Goal: Task Accomplishment & Management: Manage account settings

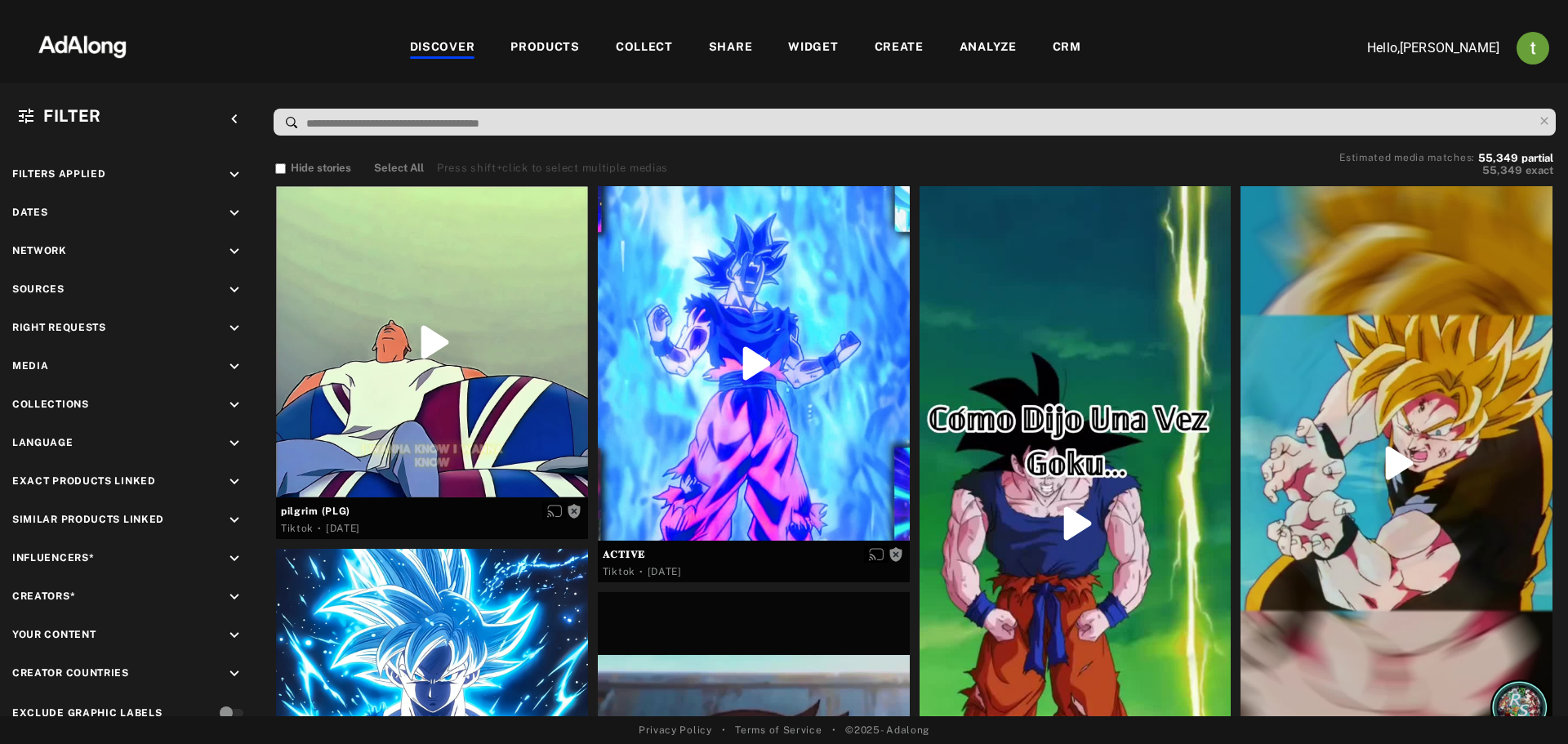
click at [1061, 45] on div "CRM" at bounding box center [1067, 48] width 28 height 20
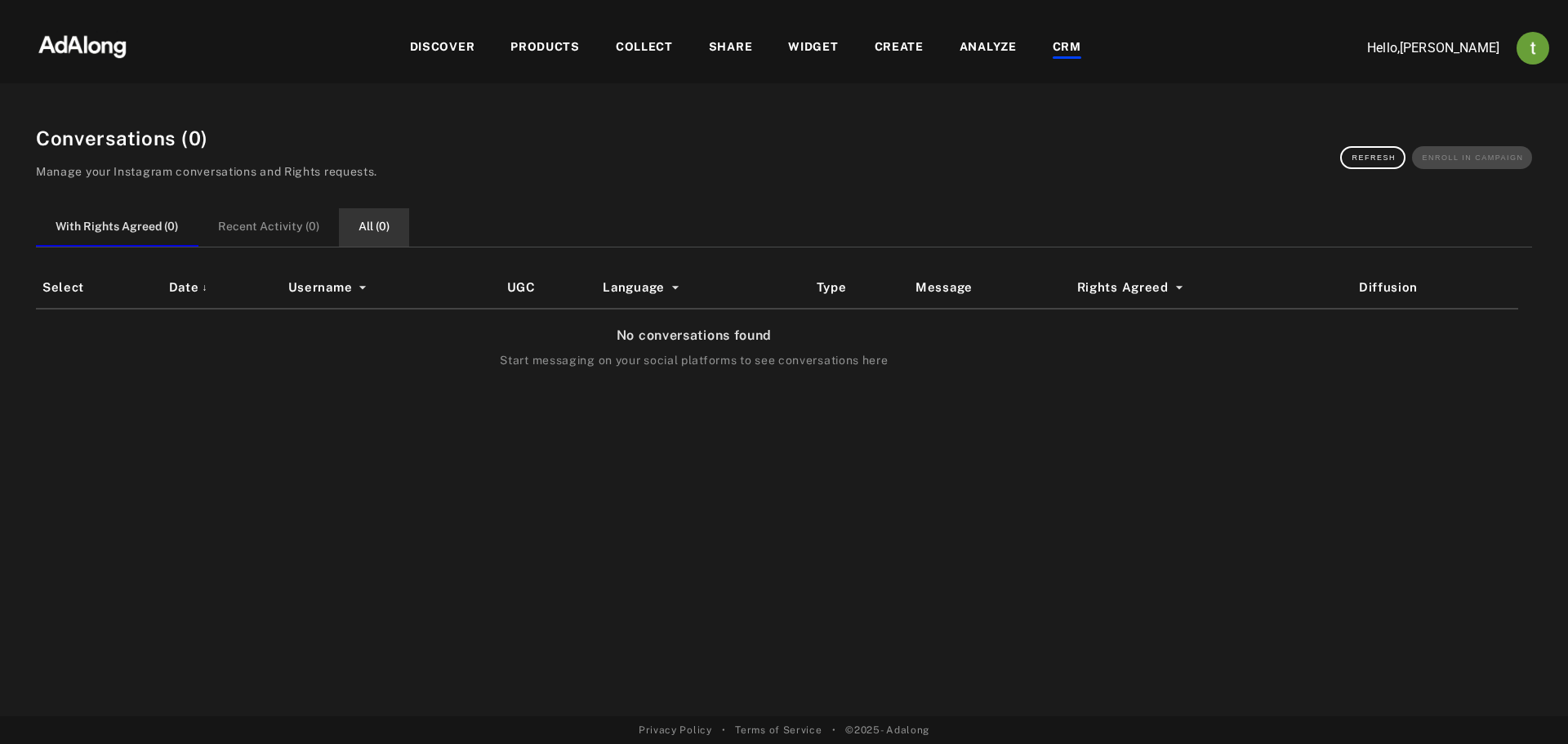
click at [382, 223] on button "All ( 0 )" at bounding box center [374, 227] width 70 height 38
drag, startPoint x: 144, startPoint y: 233, endPoint x: 158, endPoint y: 230, distance: 14.3
click at [144, 232] on button "With Rights Agreed ( 0 )" at bounding box center [117, 227] width 162 height 38
click at [376, 214] on button "All ( 31 )" at bounding box center [374, 227] width 75 height 38
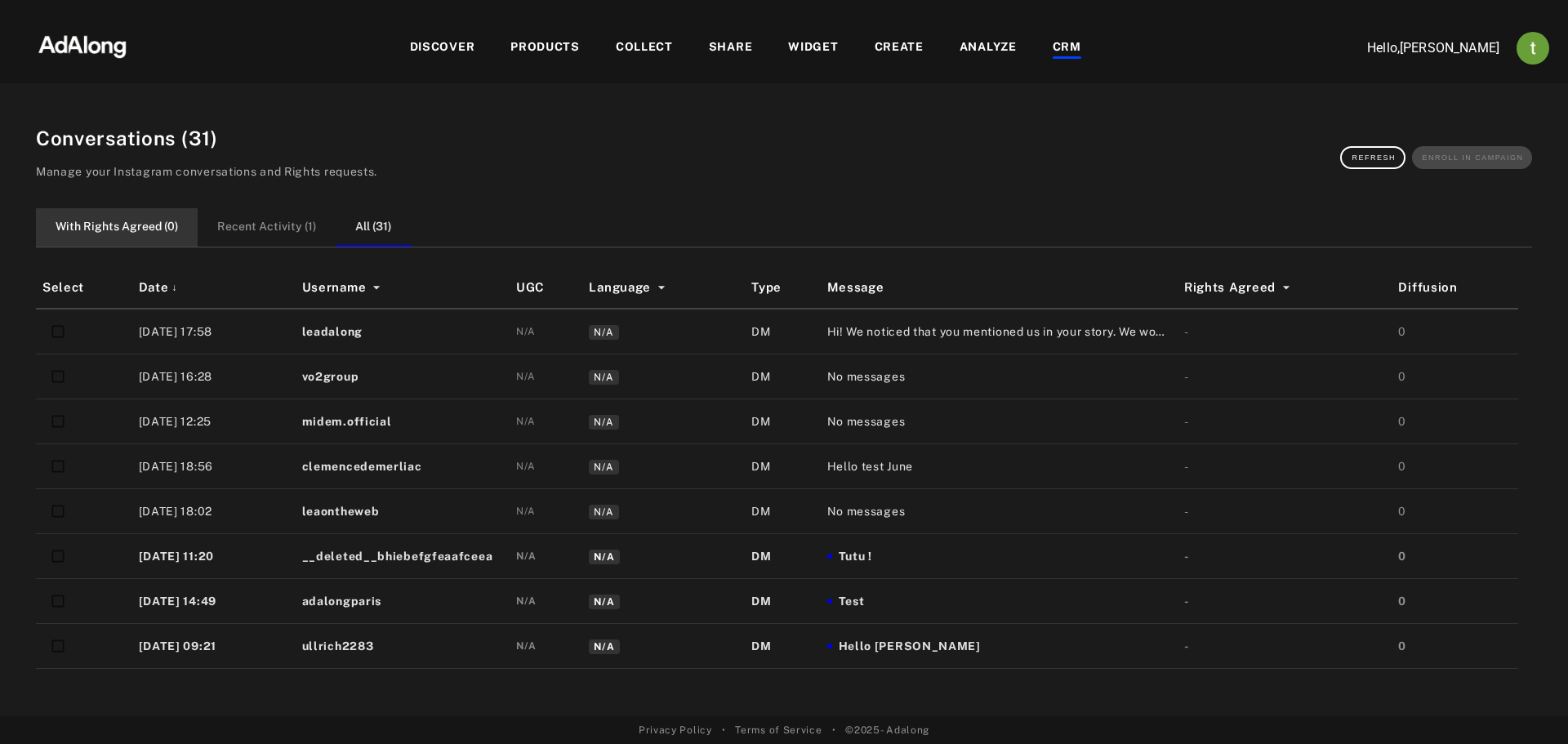
drag, startPoint x: 127, startPoint y: 207, endPoint x: 182, endPoint y: 214, distance: 55.4
click at [128, 208] on button "With Rights Agreed ( 0 )" at bounding box center [117, 227] width 162 height 38
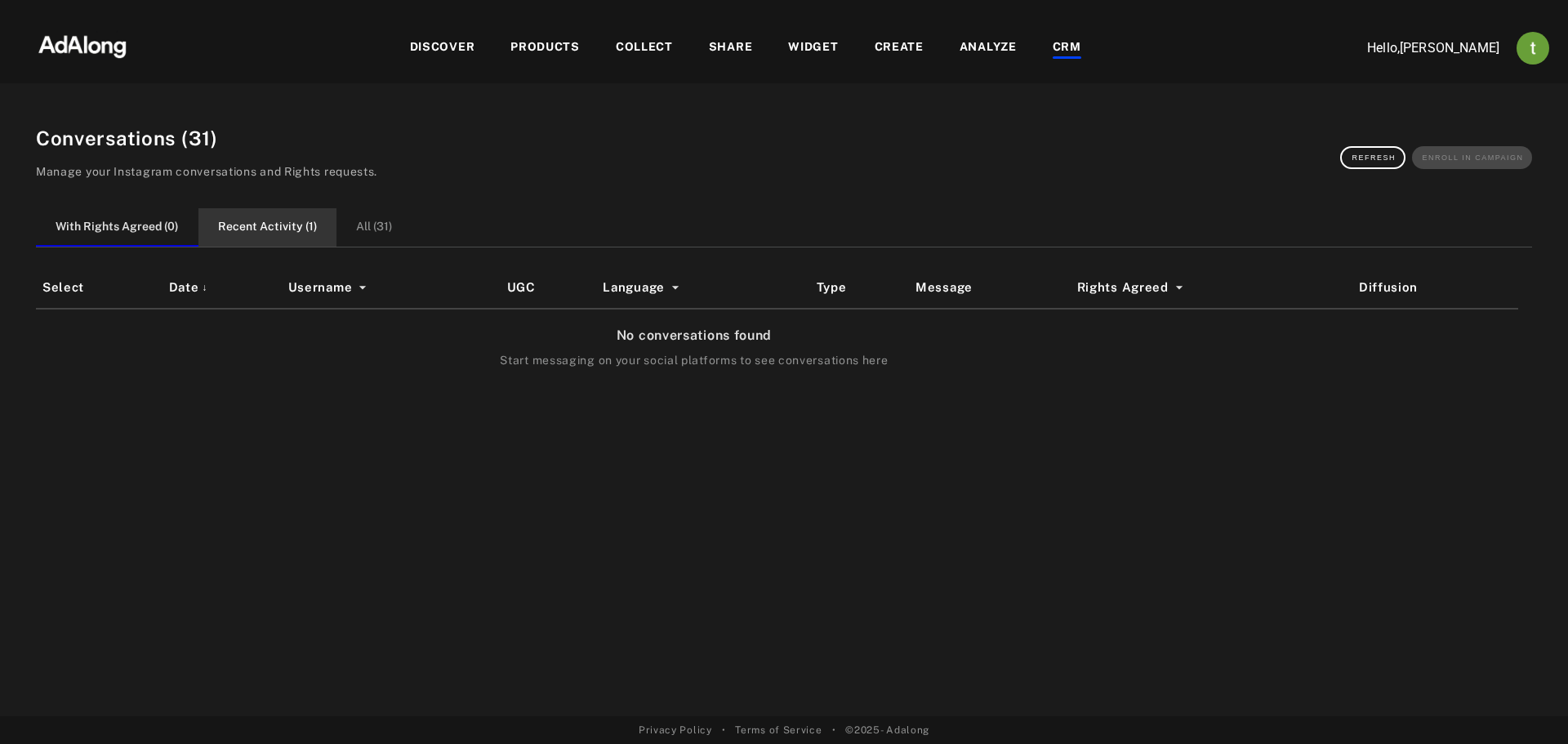
click at [263, 216] on button "Recent Activity ( 1 )" at bounding box center [267, 227] width 138 height 38
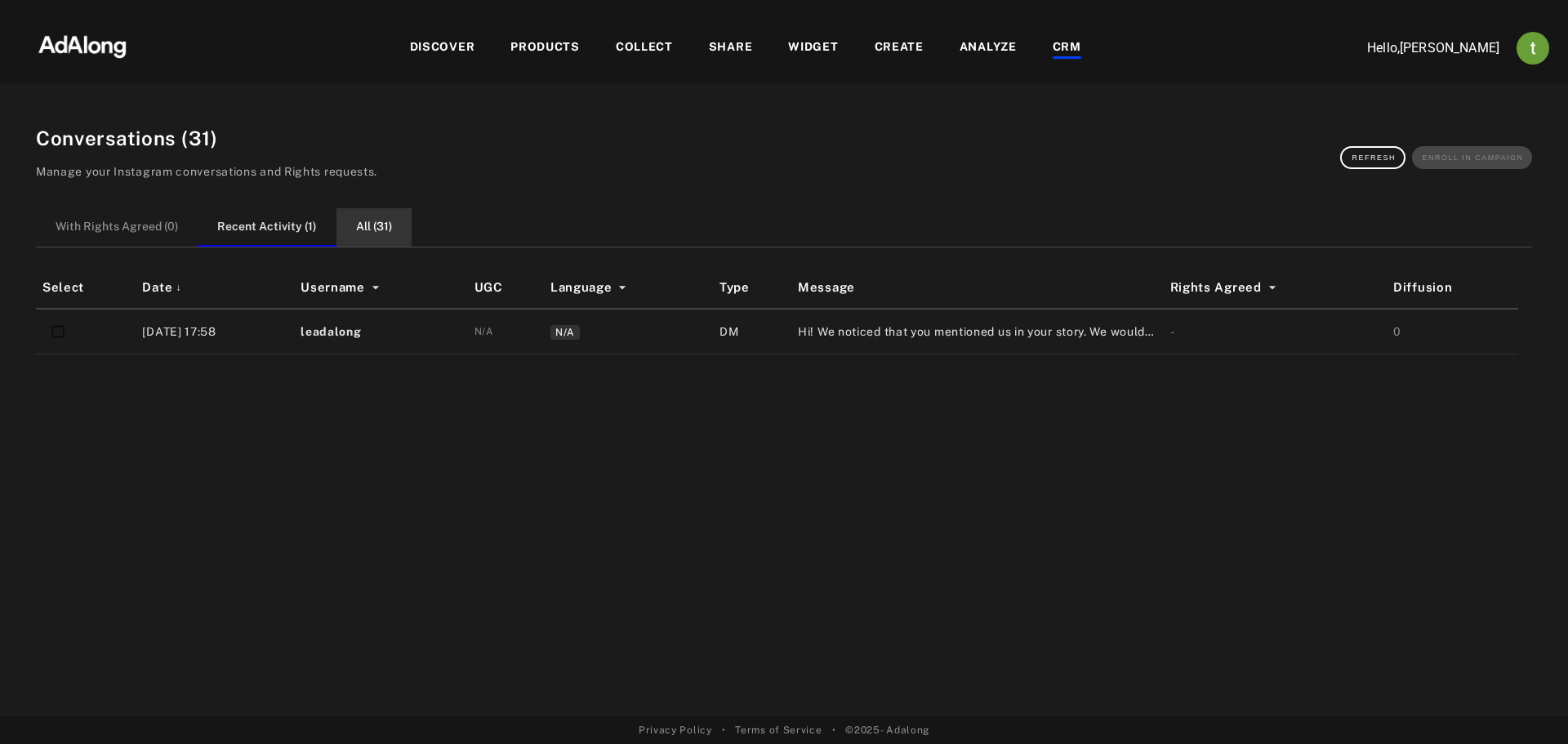
click at [360, 217] on button "All ( 31 )" at bounding box center [374, 227] width 75 height 38
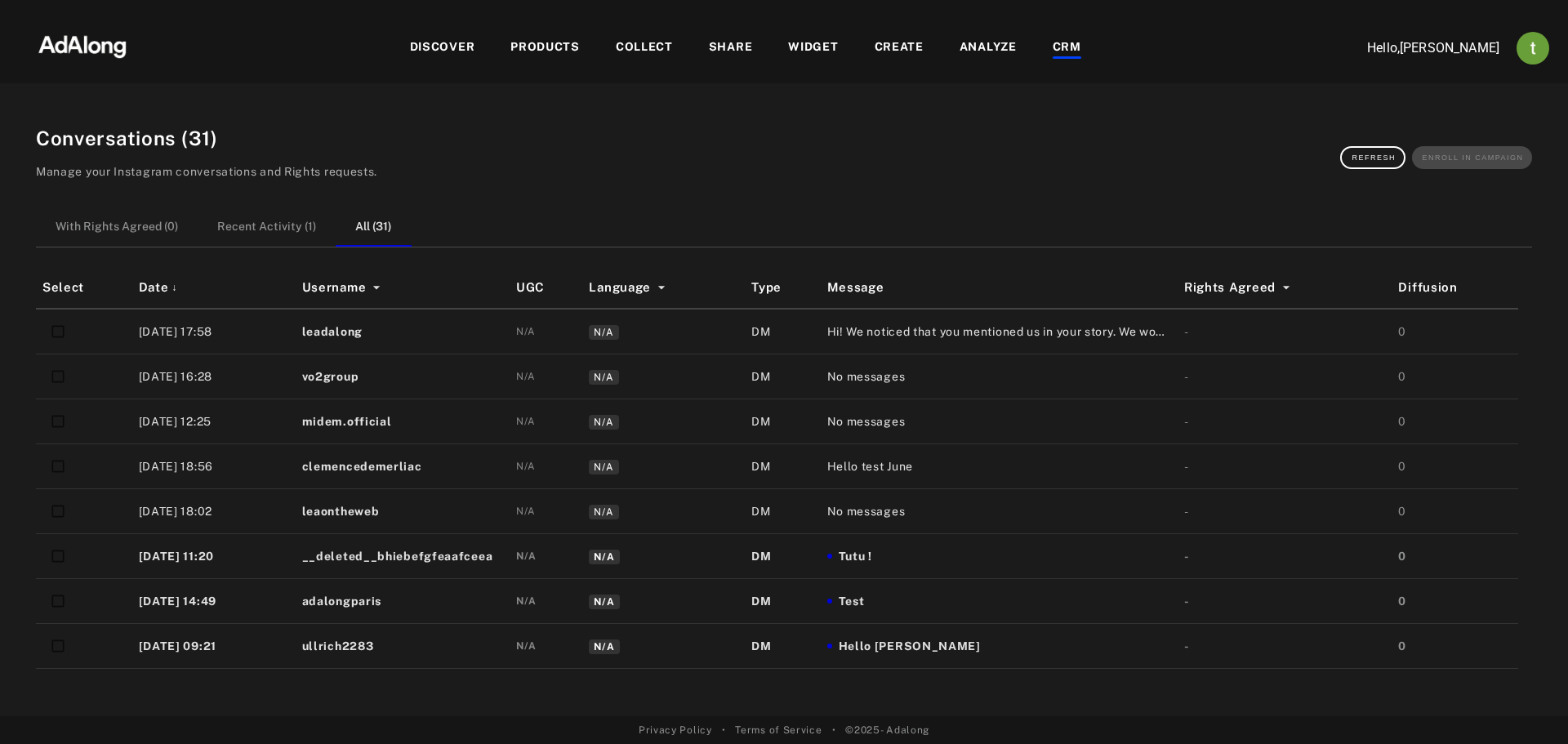
click at [1204, 204] on div "Conversations ( 31 ) Manage your Instagram conversations and Rights requests. R…" at bounding box center [783, 410] width 1535 height 612
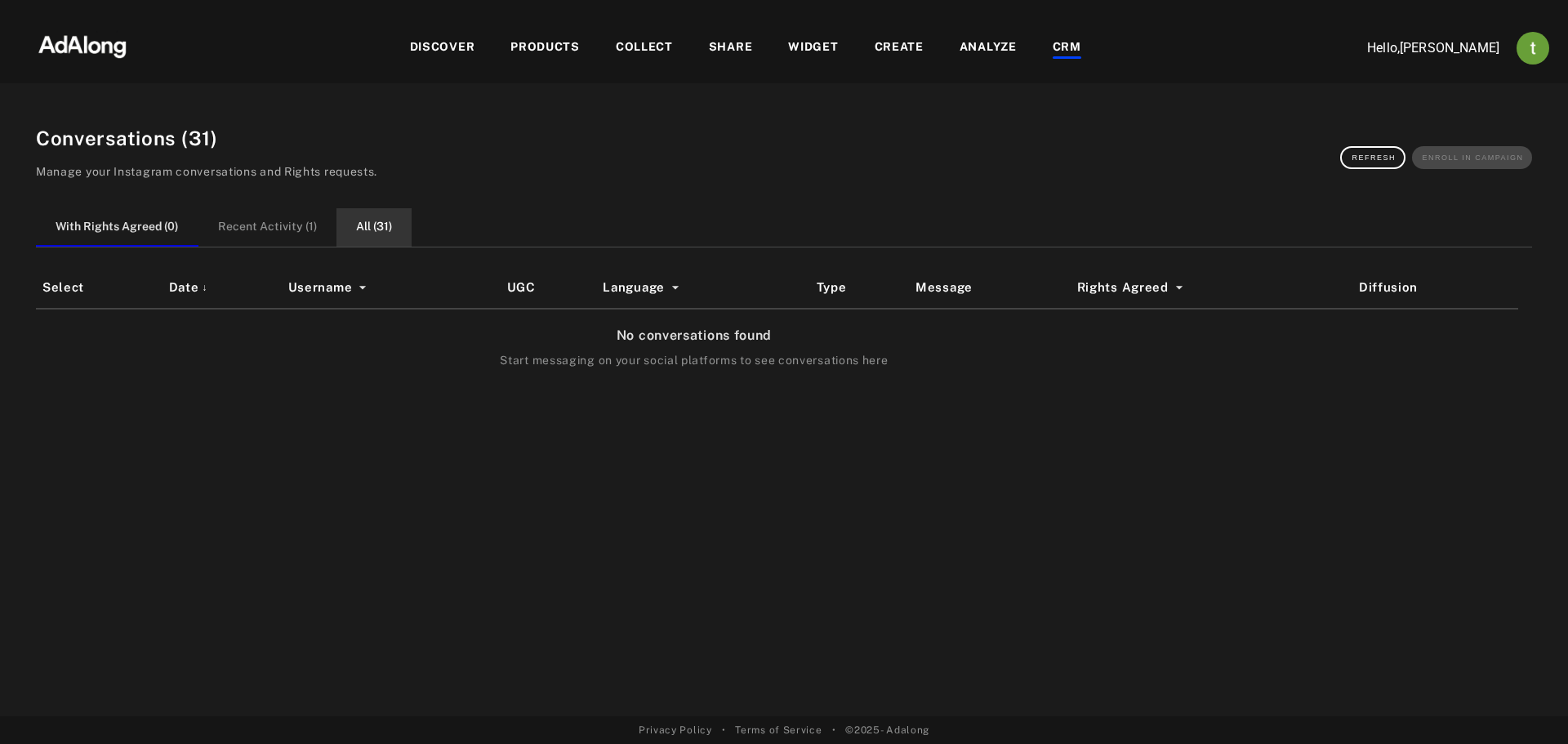
click at [352, 236] on button "All ( 31 )" at bounding box center [374, 227] width 75 height 38
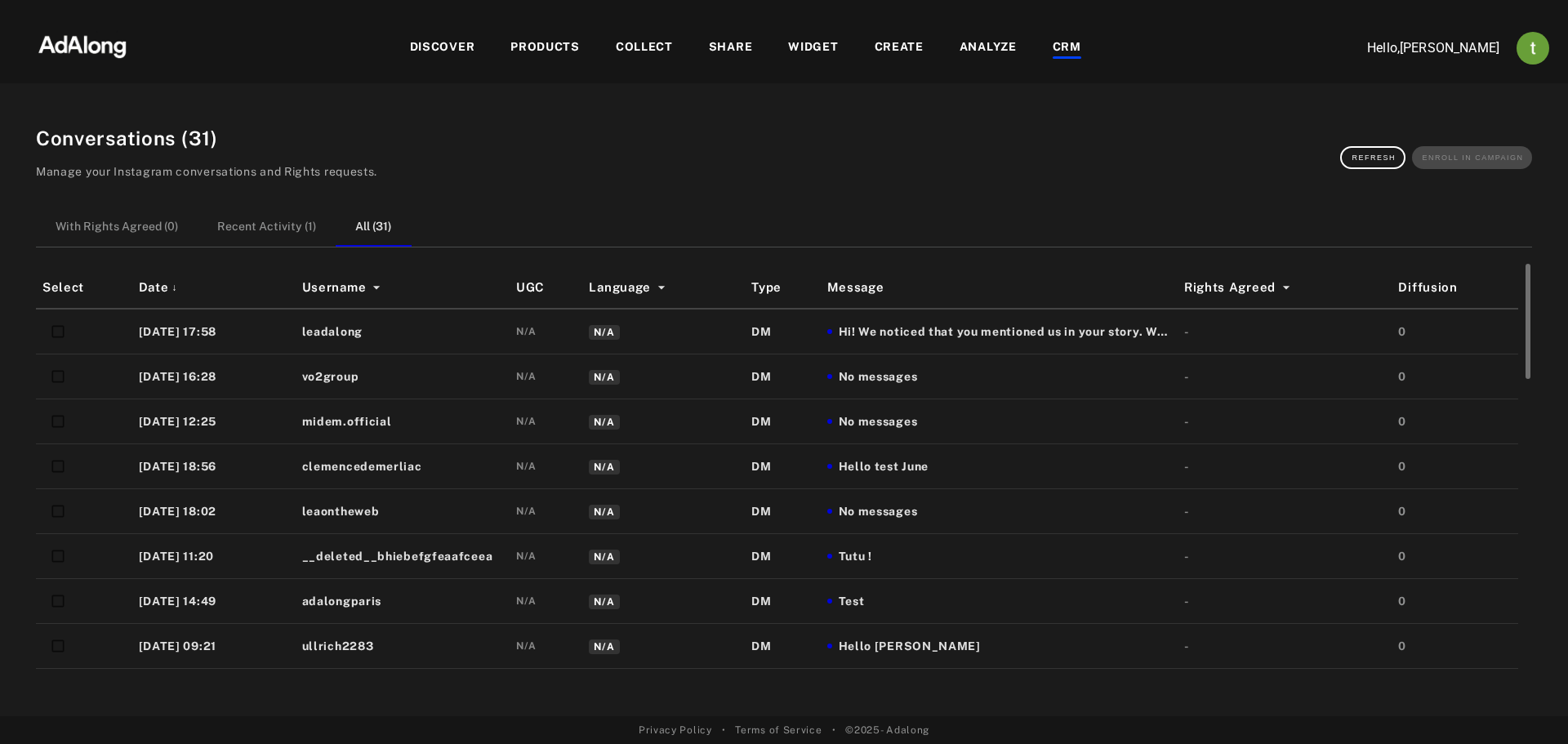
click at [964, 315] on td "Hi! We noticed that you mentioned us in your story. We would love to share it o…" at bounding box center [998, 331] width 357 height 45
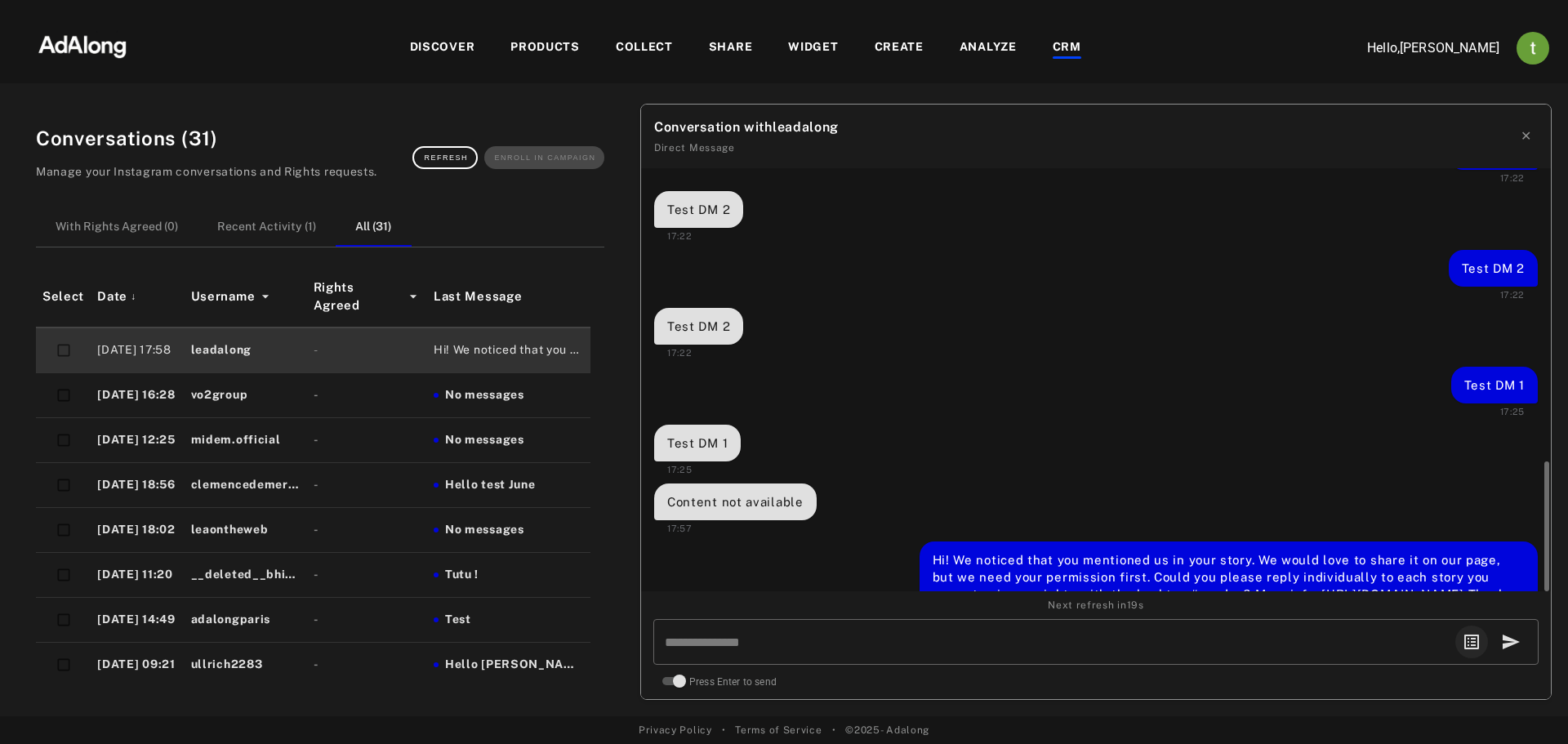
scroll to position [1478, 0]
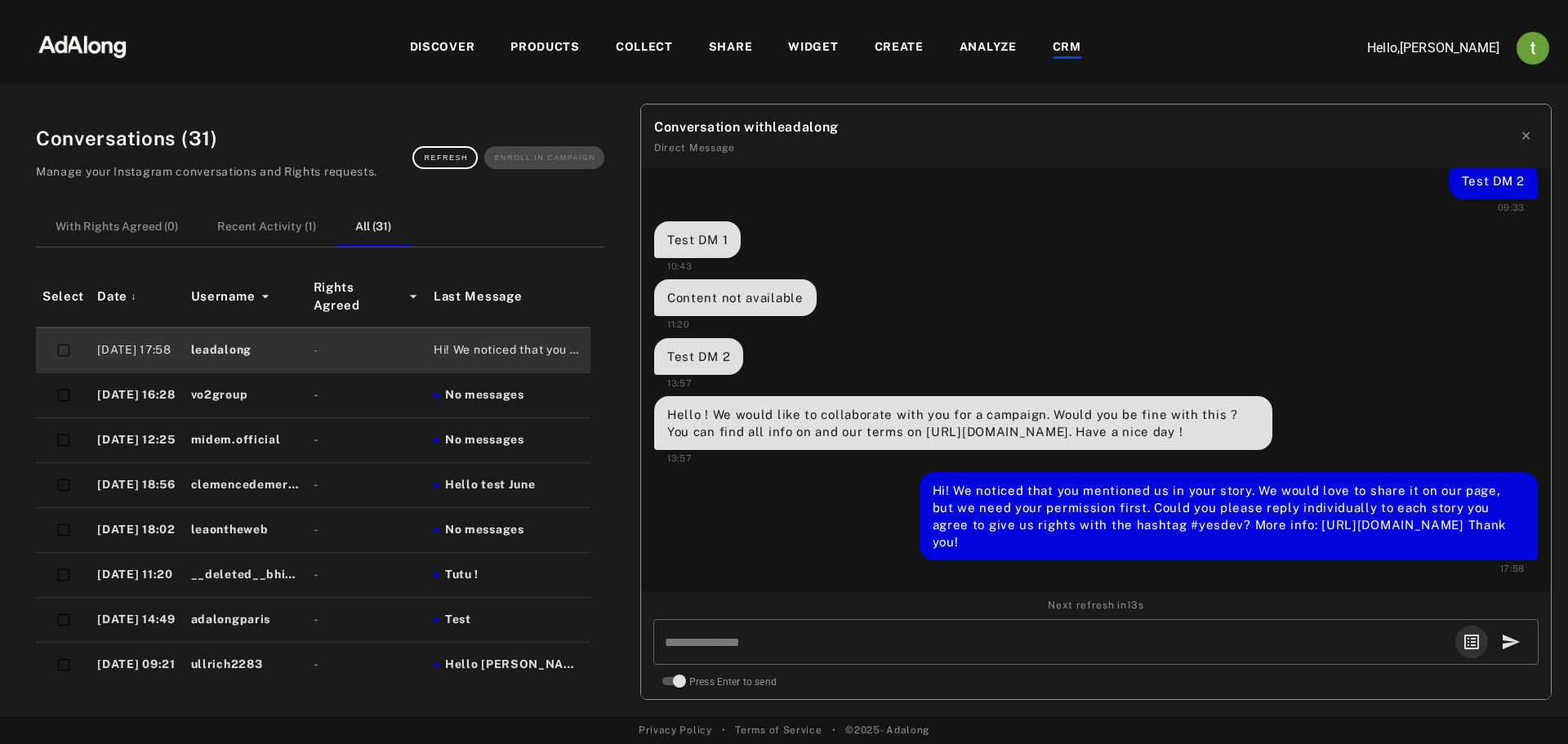
click at [1474, 646] on icon "select template" at bounding box center [1471, 642] width 15 height 15
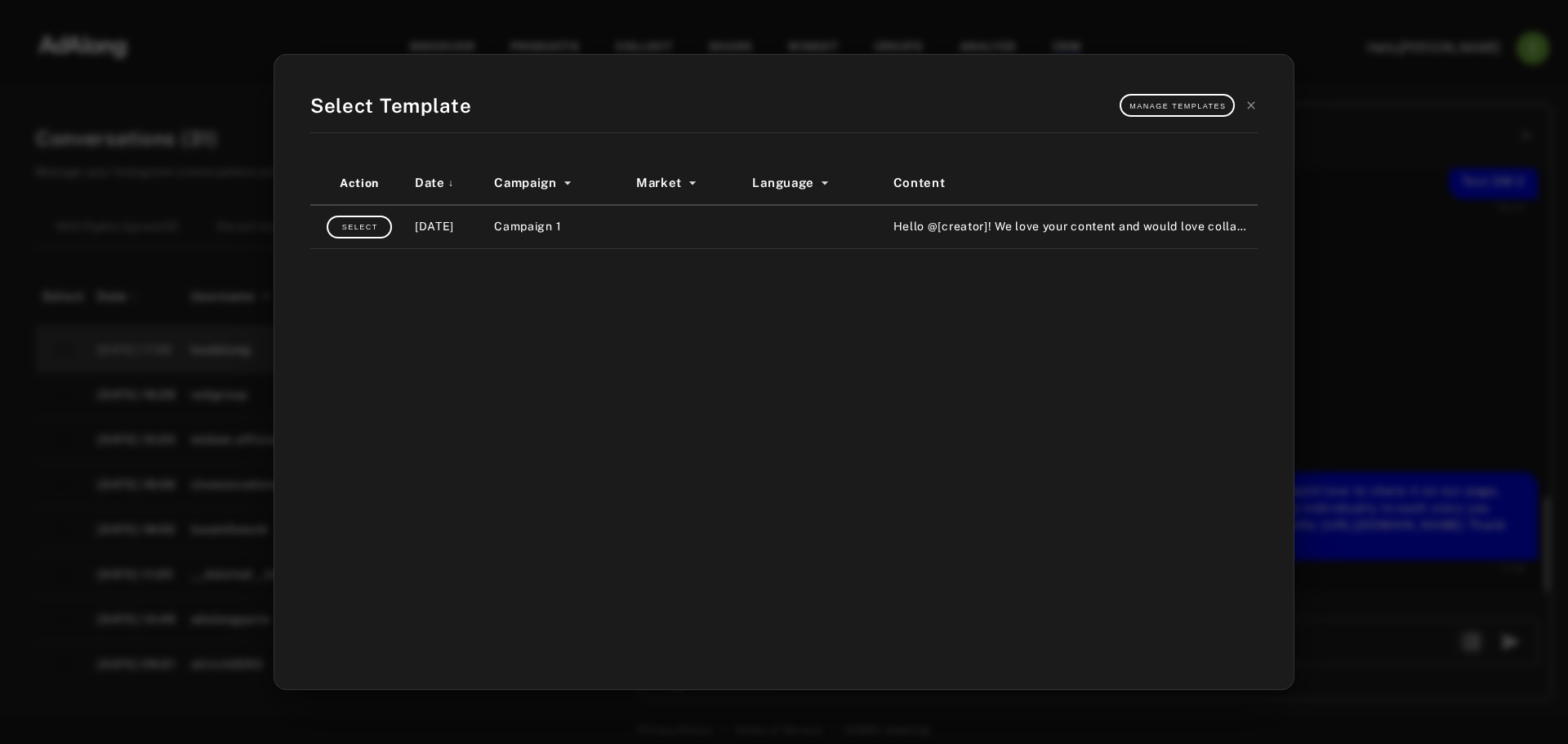
drag, startPoint x: 1323, startPoint y: 232, endPoint x: 1347, endPoint y: 174, distance: 62.8
click at [1323, 230] on div "Select Template Manage Templates Action Date ↓ Campaign Market Language Content…" at bounding box center [784, 372] width 1568 height 744
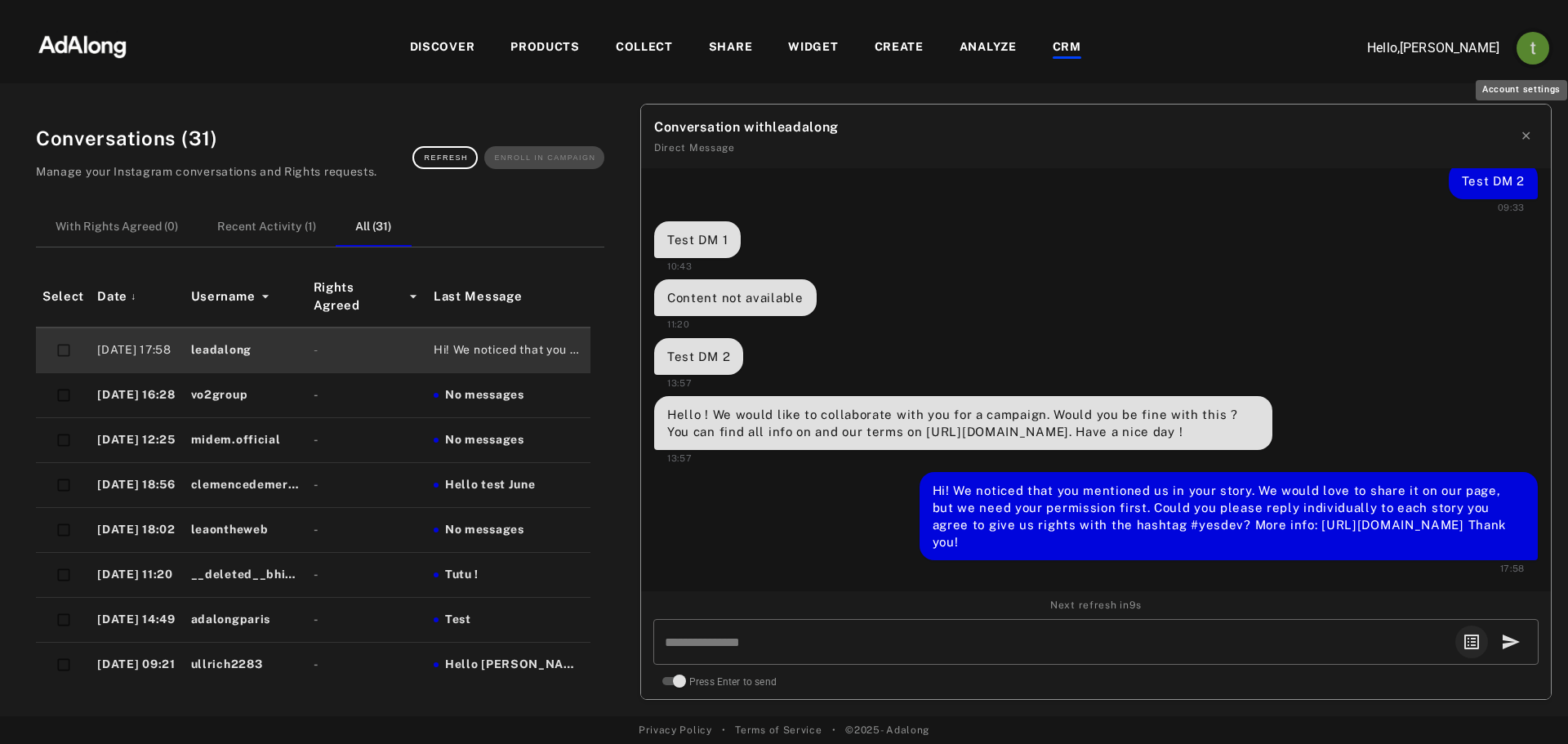
click at [1535, 49] on img "Account settings" at bounding box center [1532, 48] width 33 height 33
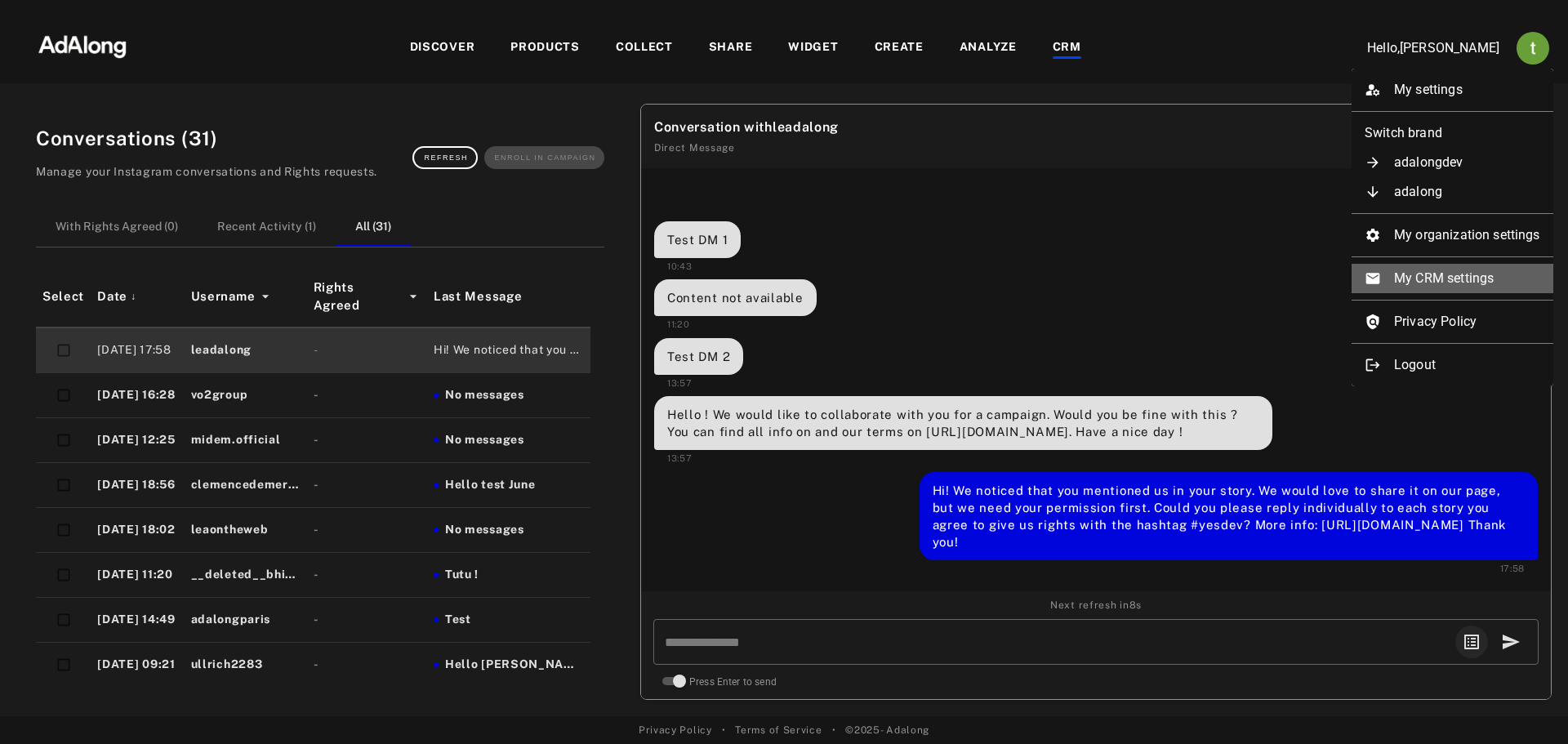
click at [1441, 286] on li "My CRM settings" at bounding box center [1452, 278] width 202 height 29
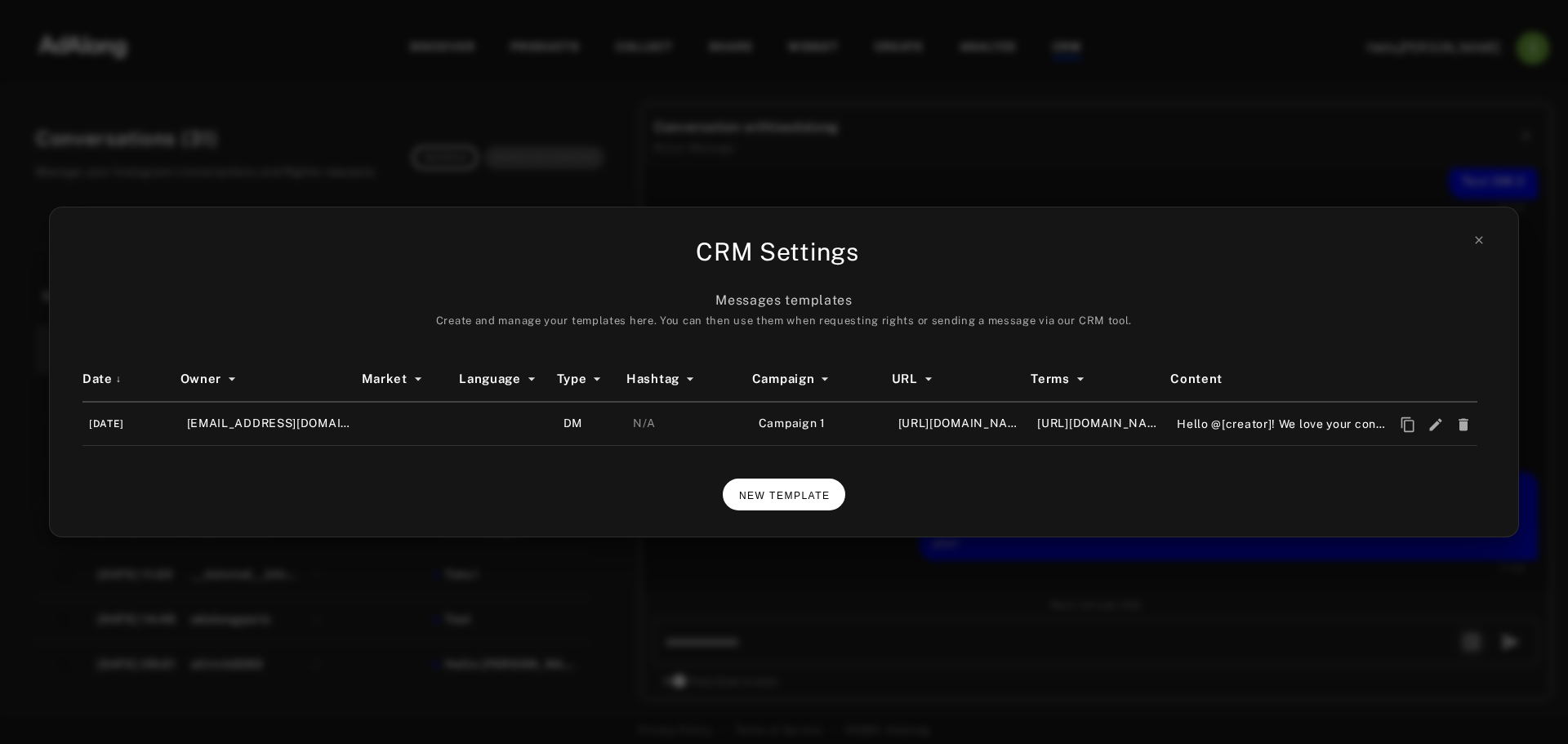
click at [774, 493] on span "NEW TEMPLATE" at bounding box center [785, 496] width 92 height 12
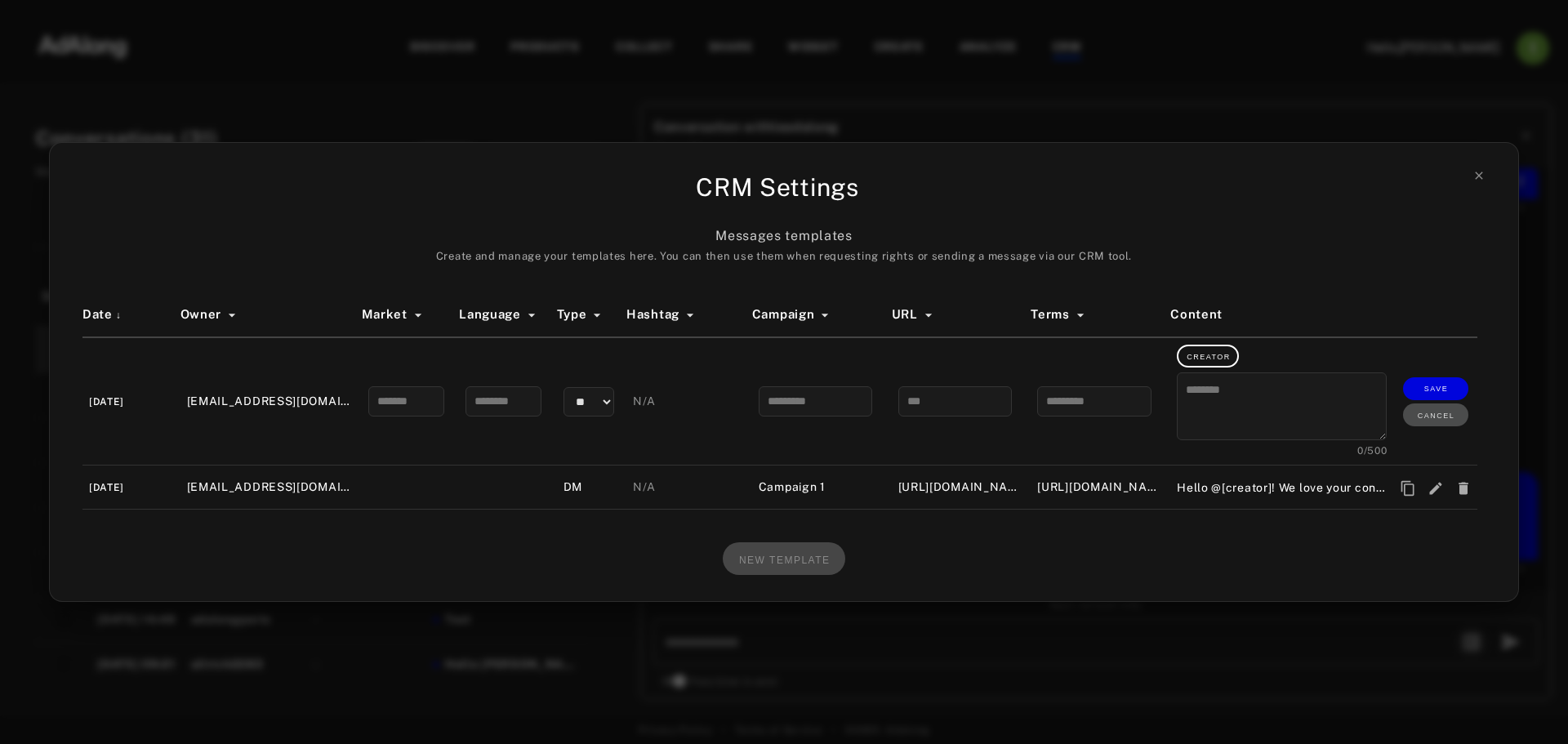
click at [957, 601] on div "CRM Settings Messages templates Create and manage your templates here. You can …" at bounding box center [784, 372] width 1470 height 460
click at [947, 641] on div "CRM Settings Messages templates Create and manage your templates here. You can …" at bounding box center [784, 372] width 1568 height 744
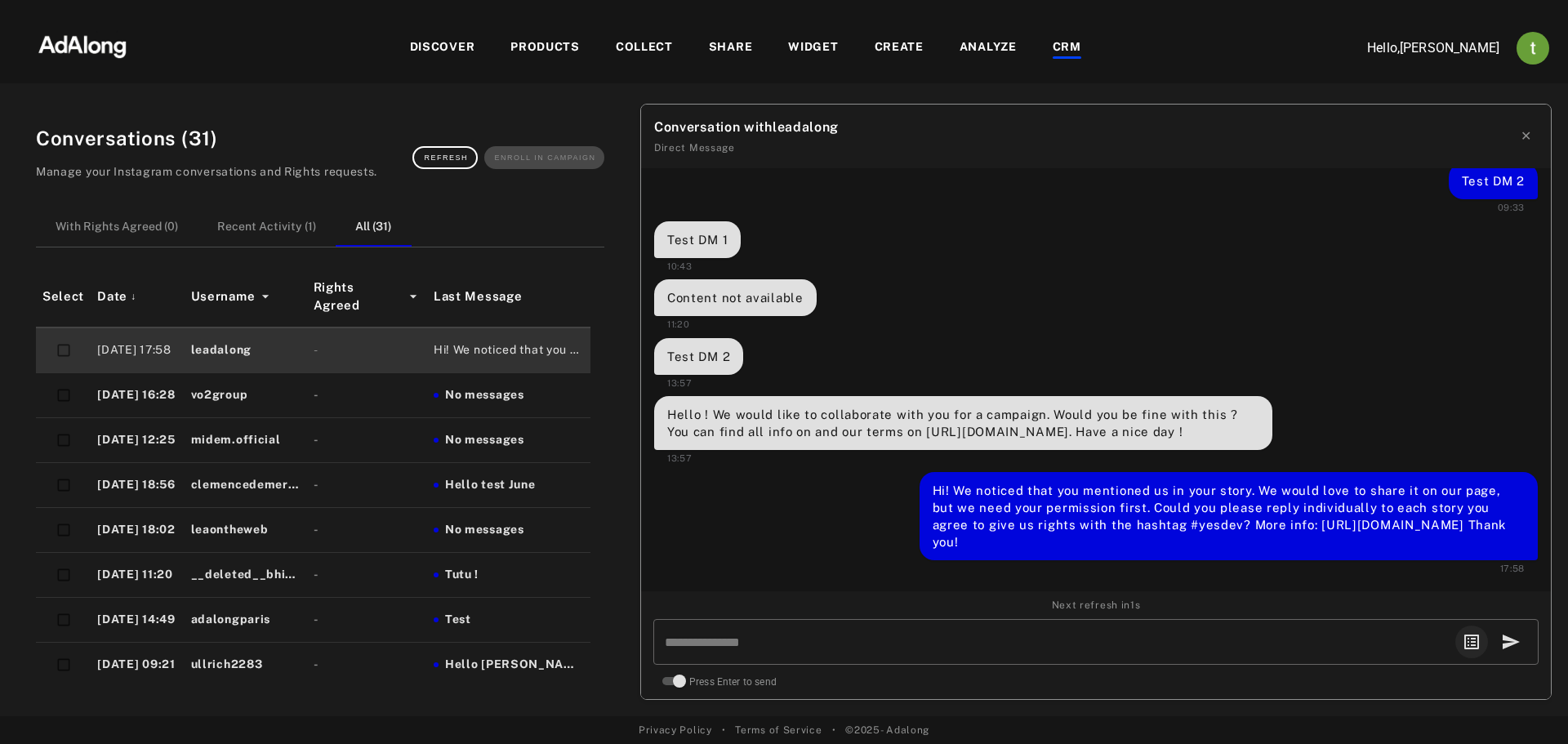
click at [457, 44] on div "DISCOVER" at bounding box center [442, 48] width 65 height 20
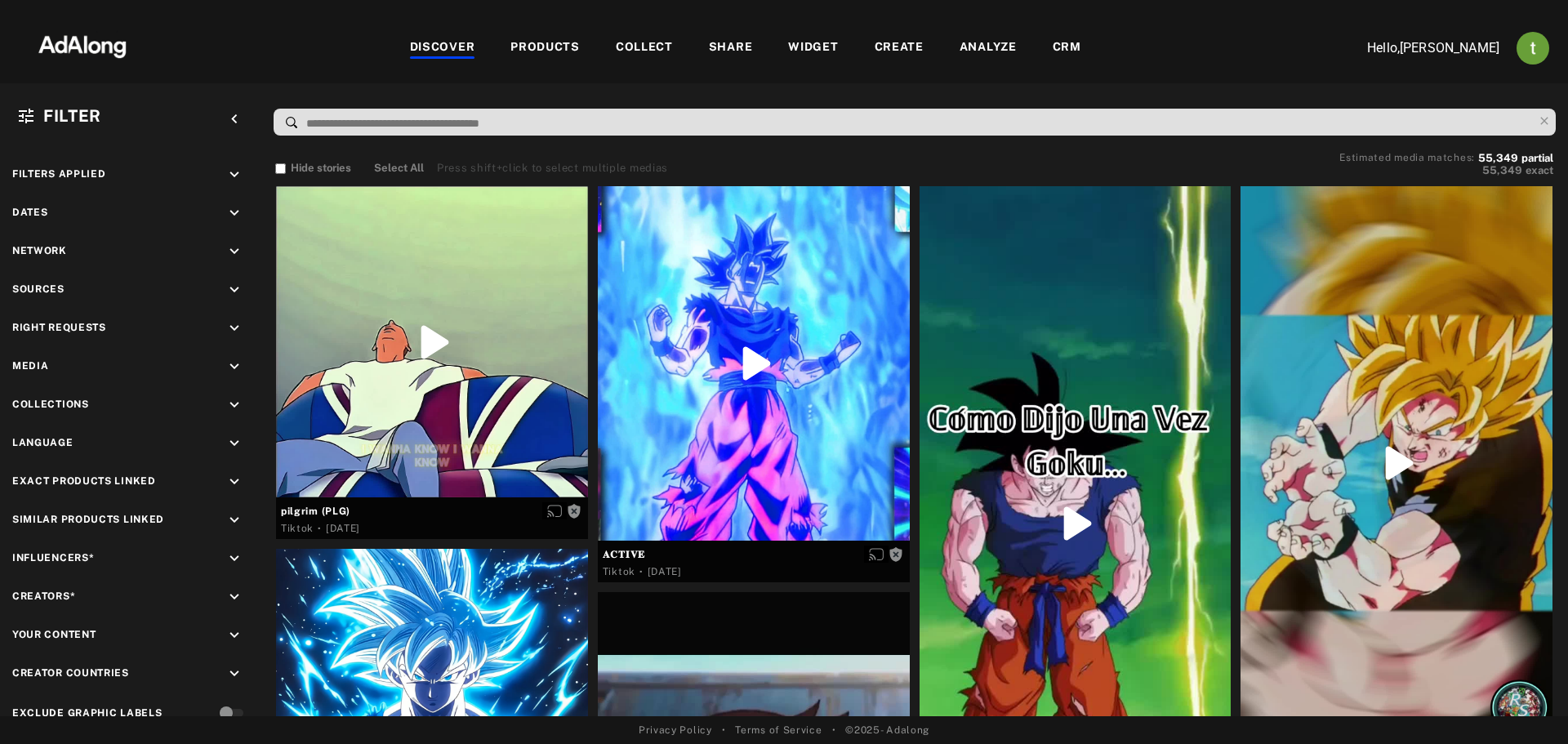
click at [1071, 51] on div "CRM" at bounding box center [1067, 48] width 28 height 20
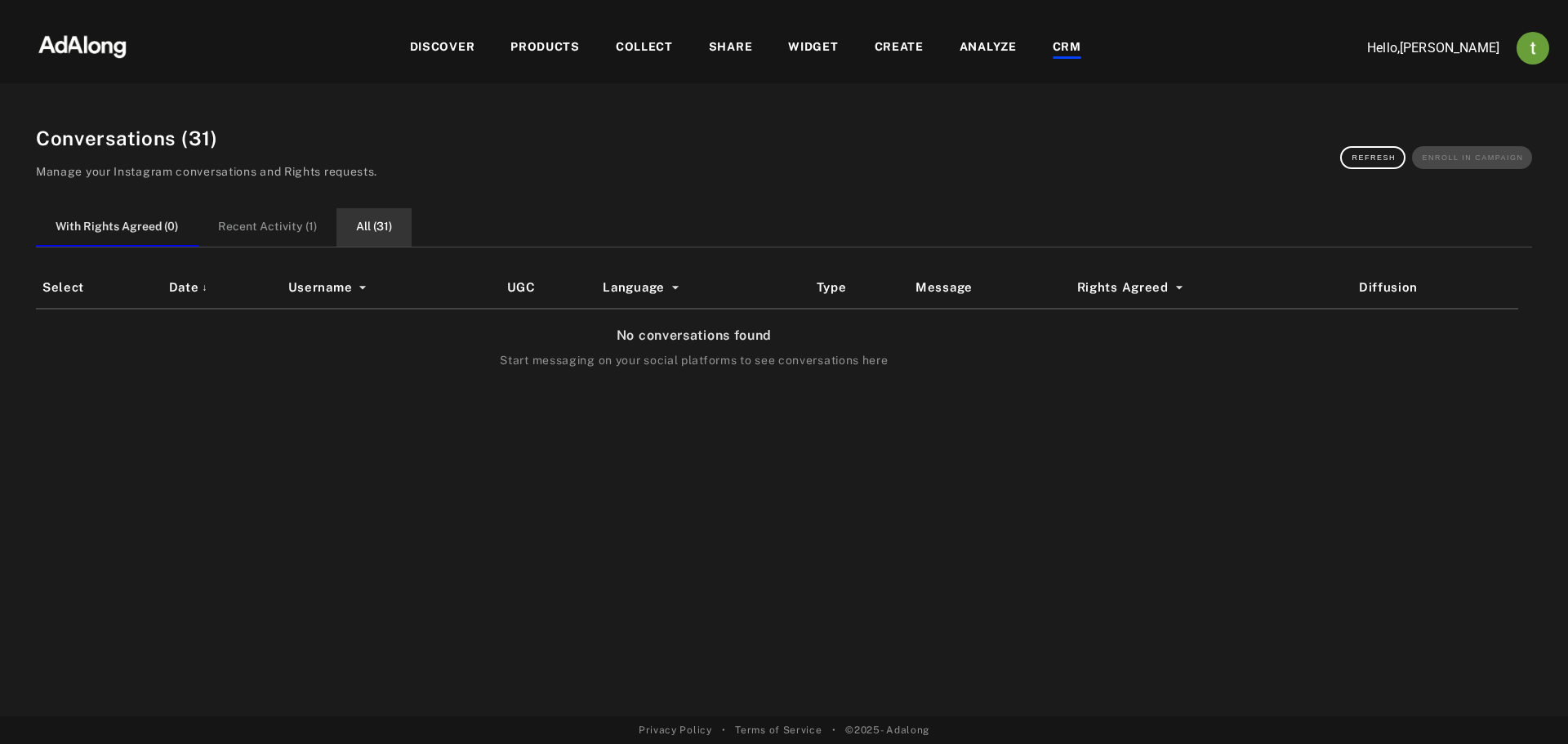
click at [389, 221] on button "All ( 31 )" at bounding box center [374, 227] width 75 height 38
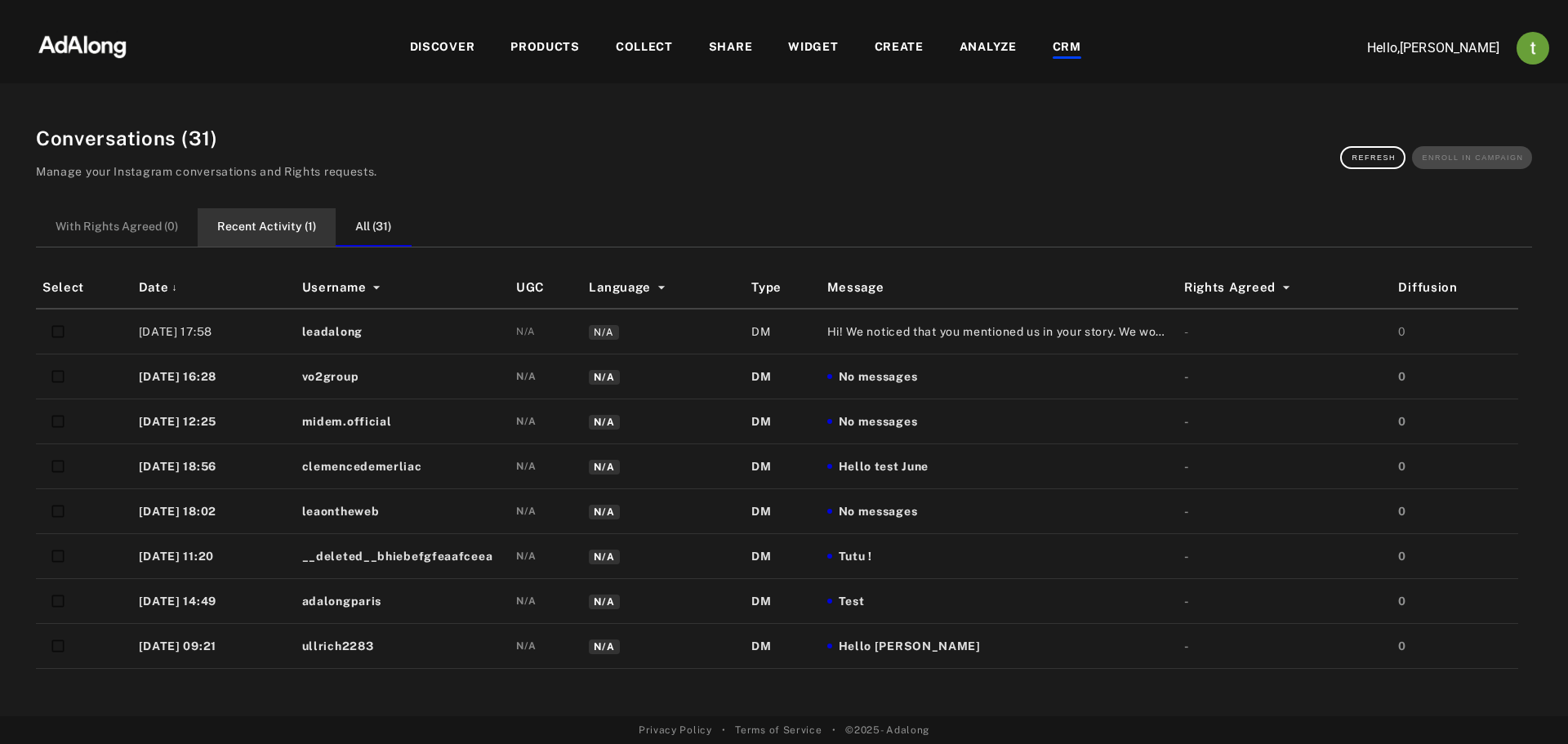
drag, startPoint x: 155, startPoint y: 225, endPoint x: 204, endPoint y: 214, distance: 50.2
click at [156, 223] on button "With Rights Agreed ( 0 )" at bounding box center [117, 227] width 162 height 38
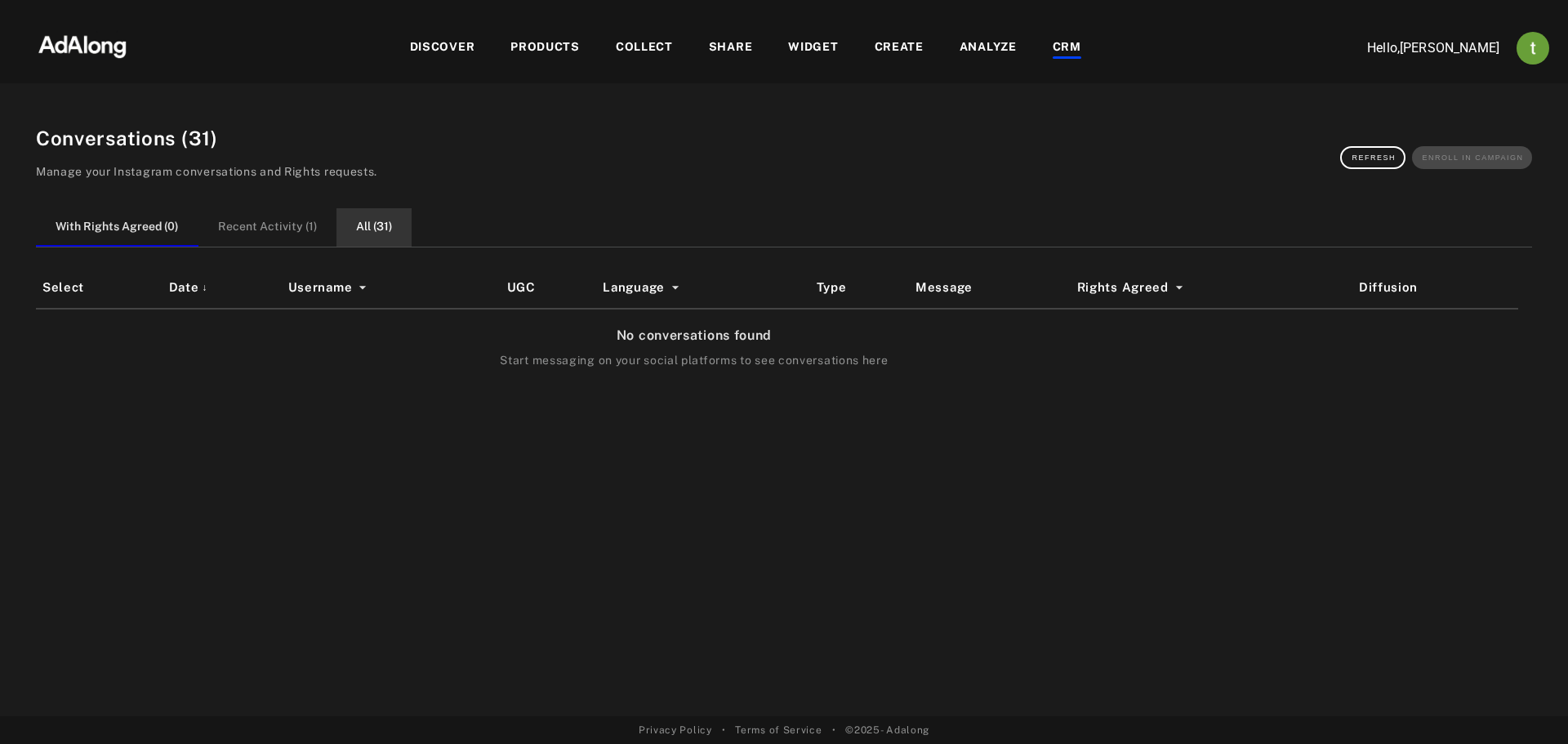
click at [351, 219] on button "All ( 31 )" at bounding box center [374, 227] width 75 height 38
